Goal: Task Accomplishment & Management: Use online tool/utility

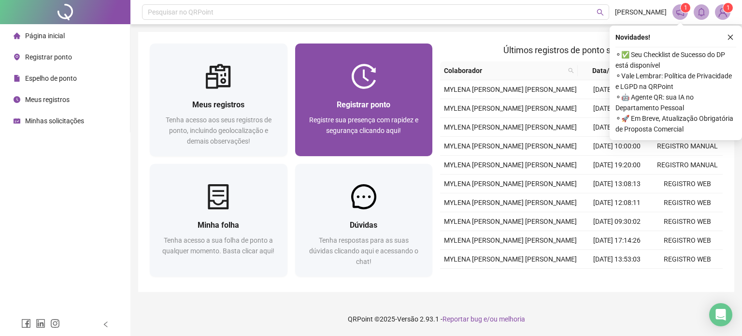
click at [317, 137] on div "Registre sua presença com rapidez e segurança clicando aqui!" at bounding box center [364, 131] width 115 height 32
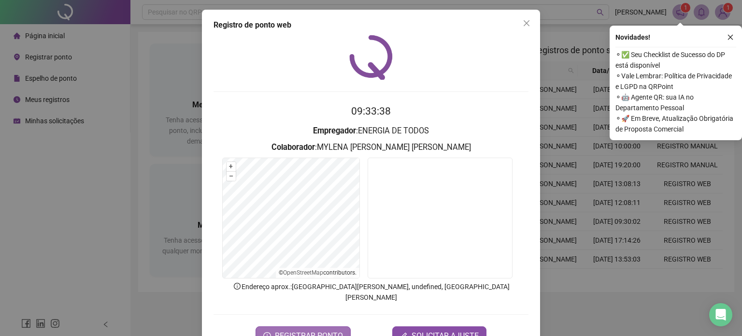
click at [285, 326] on button "REGISTRAR PONTO" at bounding box center [303, 335] width 95 height 19
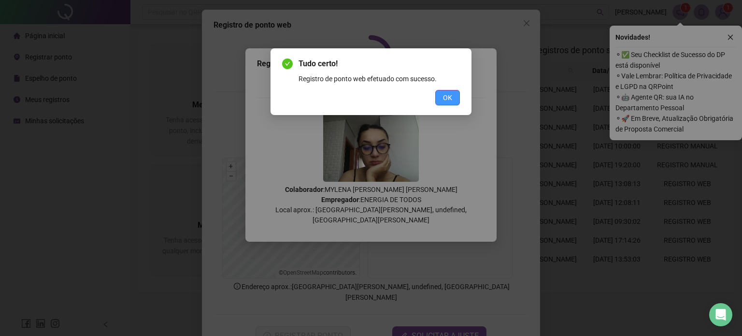
click at [438, 102] on button "OK" at bounding box center [447, 97] width 25 height 15
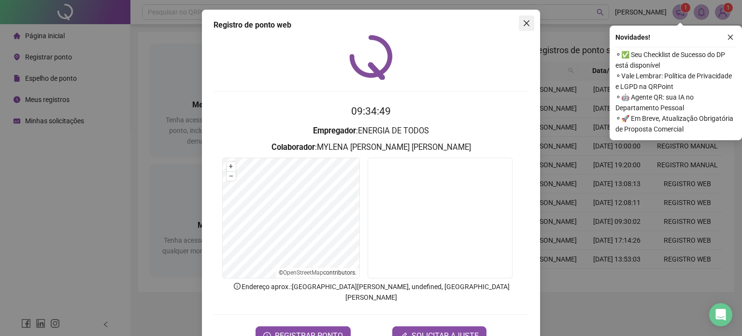
click at [529, 25] on span "Close" at bounding box center [526, 23] width 15 height 8
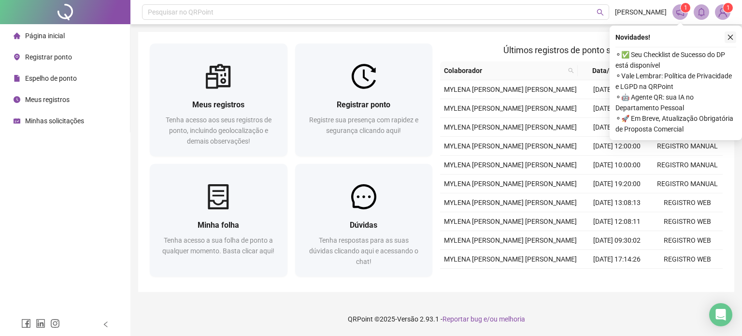
click at [729, 38] on icon "close" at bounding box center [730, 37] width 5 height 5
